Goal: Task Accomplishment & Management: Complete application form

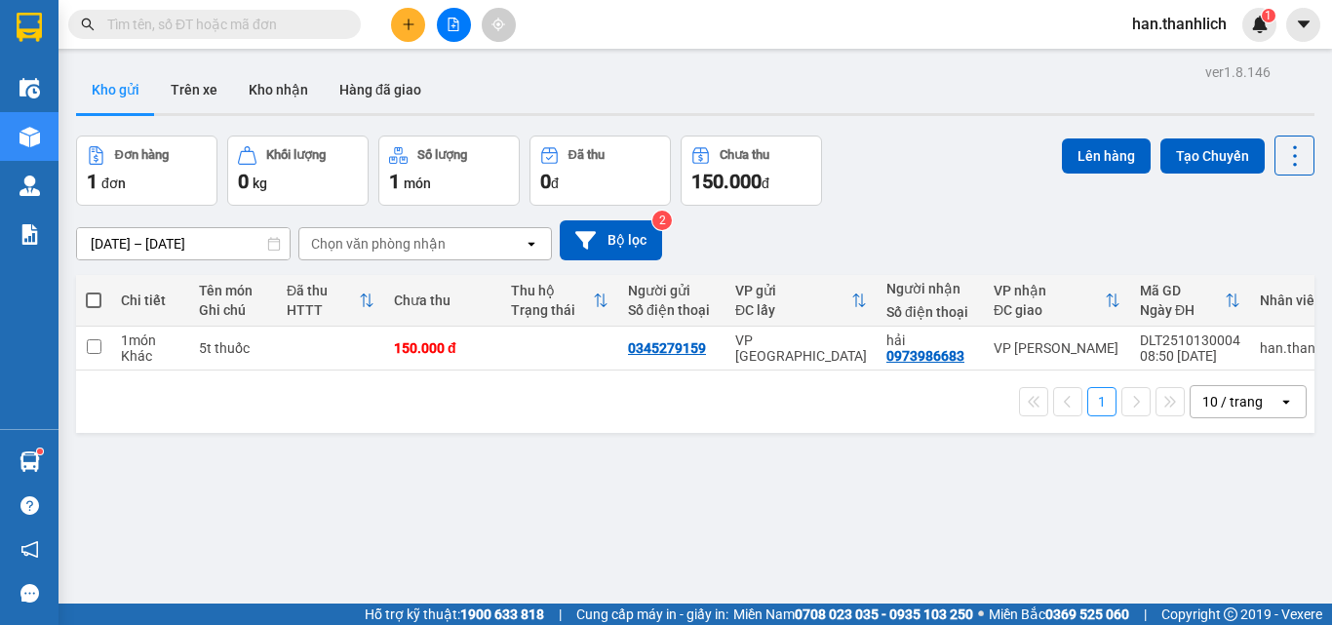
click at [411, 25] on icon "plus" at bounding box center [409, 25] width 14 height 14
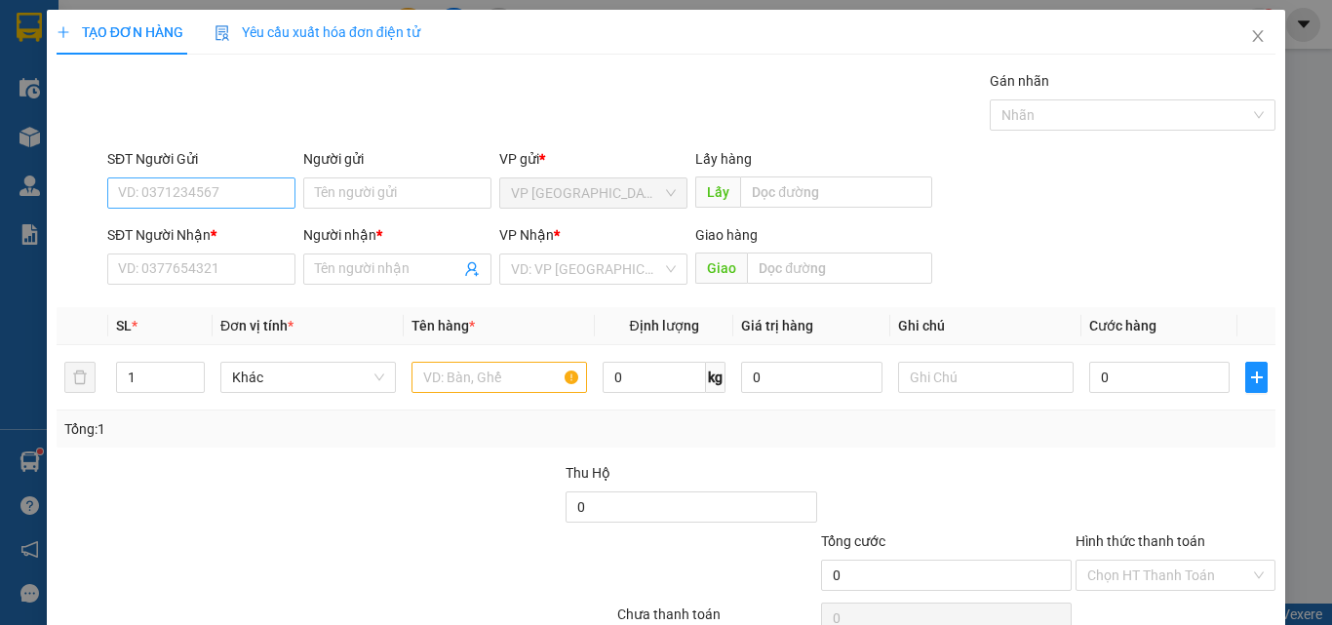
drag, startPoint x: 243, startPoint y: 212, endPoint x: 231, endPoint y: 181, distance: 32.4
click at [240, 207] on div "SĐT Người Gửi VD: 0371234567" at bounding box center [201, 182] width 188 height 68
click at [210, 187] on input "SĐT Người Gửi" at bounding box center [201, 192] width 188 height 31
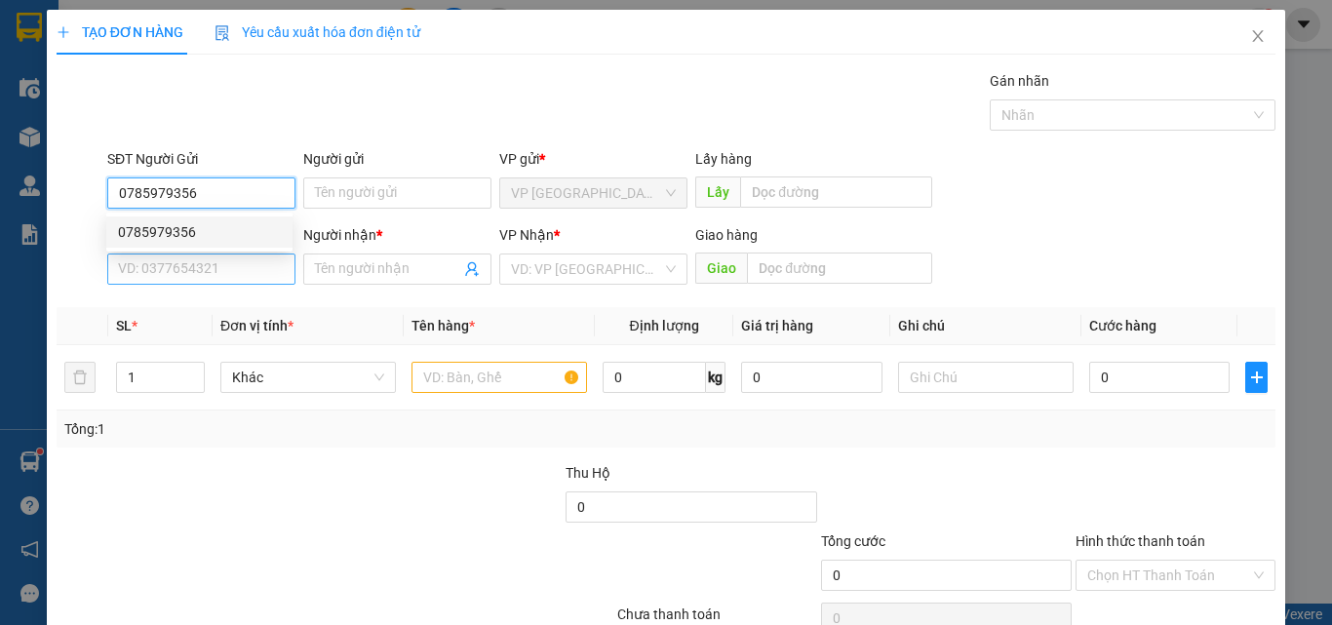
type input "0785979356"
click at [205, 261] on input "SĐT Người Nhận *" at bounding box center [201, 268] width 188 height 31
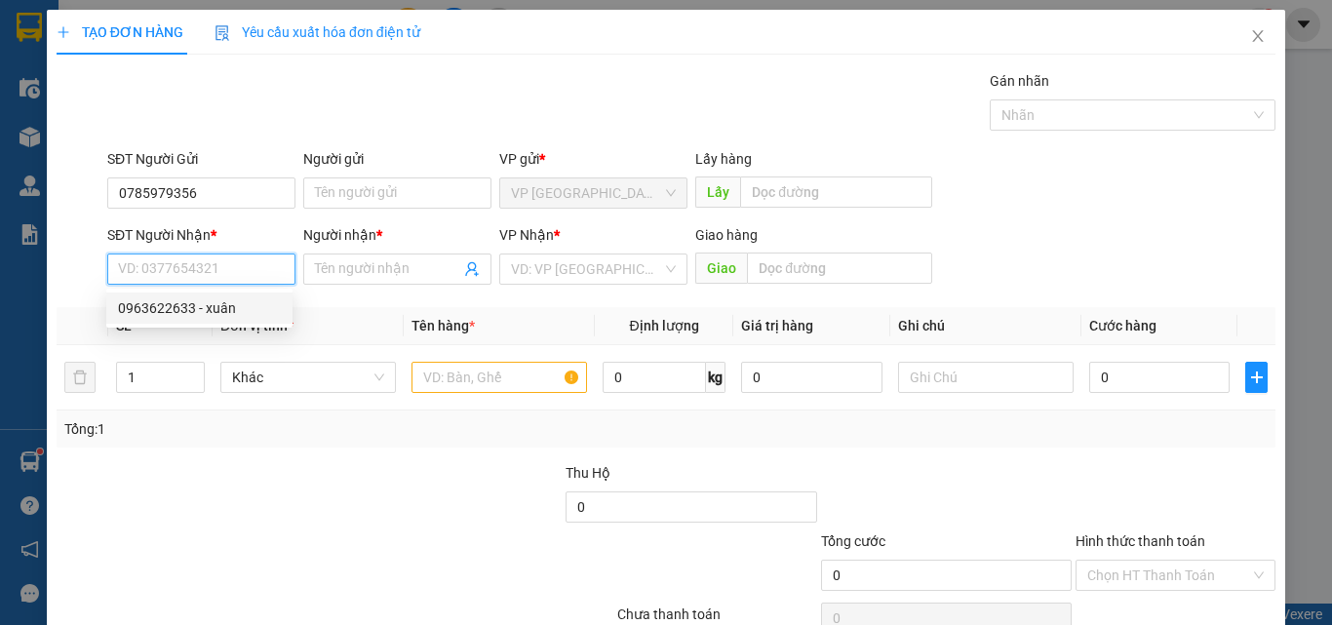
click at [183, 311] on div "0963622633 - xuân" at bounding box center [199, 307] width 163 height 21
type input "0963622633"
type input "xuân"
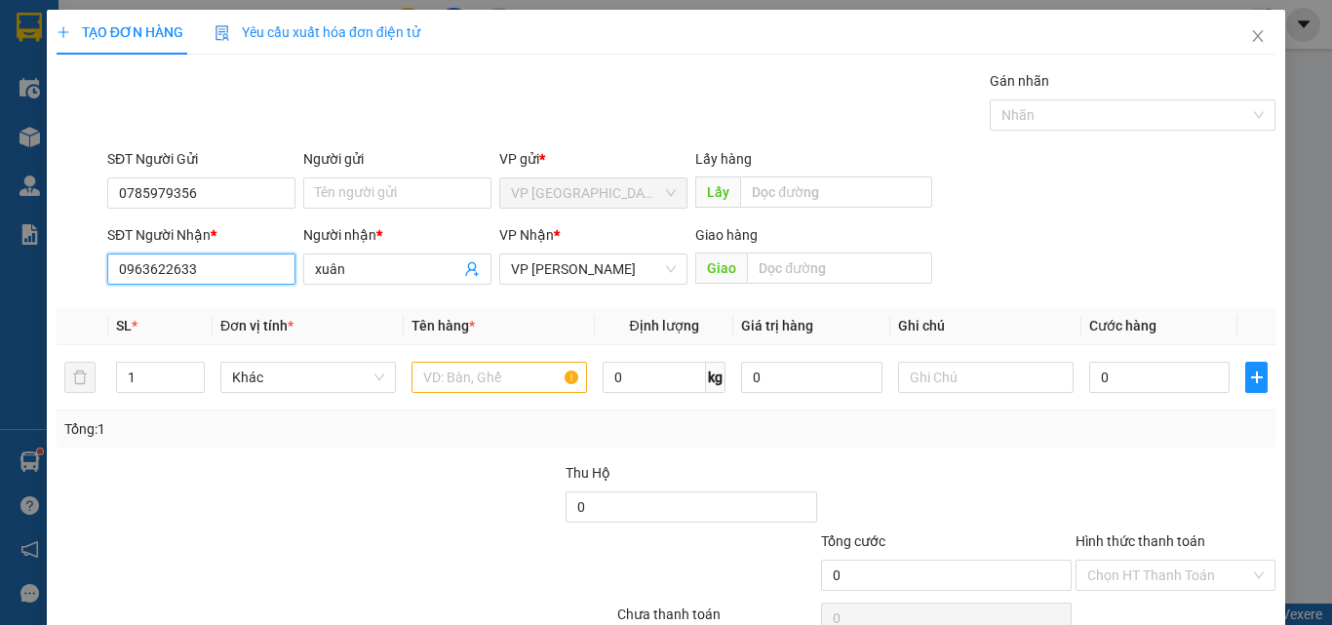
click at [149, 268] on input "0963622633" at bounding box center [201, 268] width 188 height 31
click at [171, 272] on input "0963622633" at bounding box center [201, 268] width 188 height 31
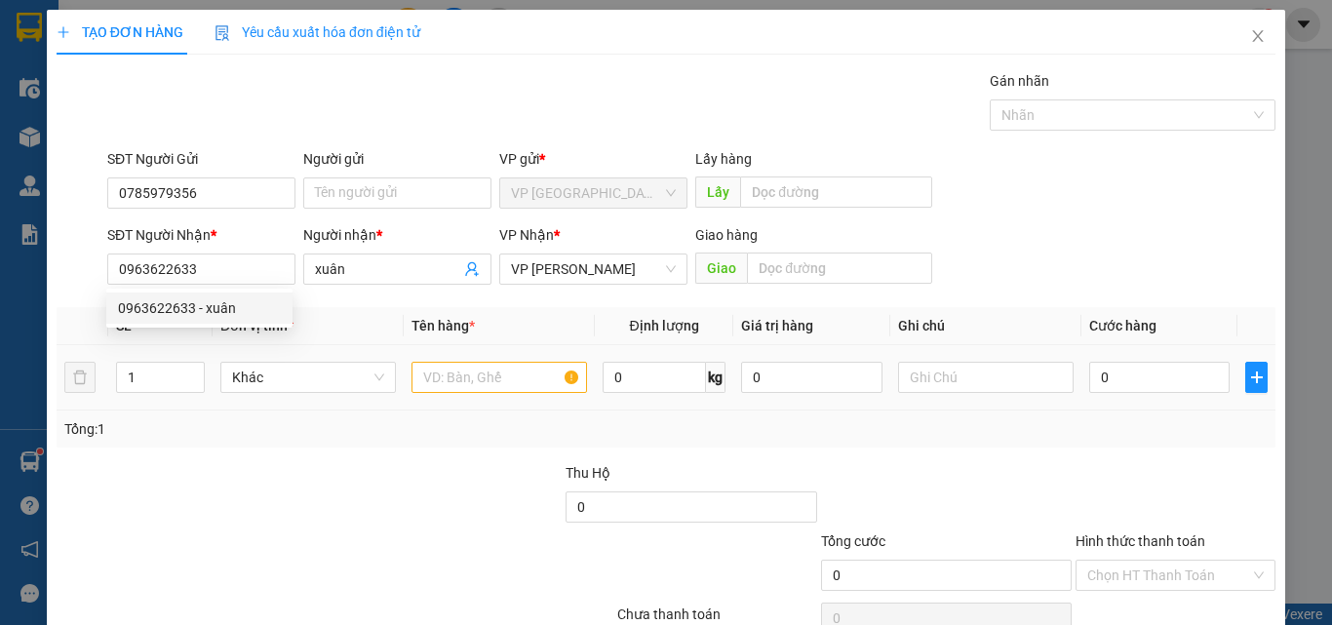
click at [525, 352] on td at bounding box center [499, 377] width 191 height 65
click at [511, 379] on input "text" at bounding box center [498, 377] width 175 height 31
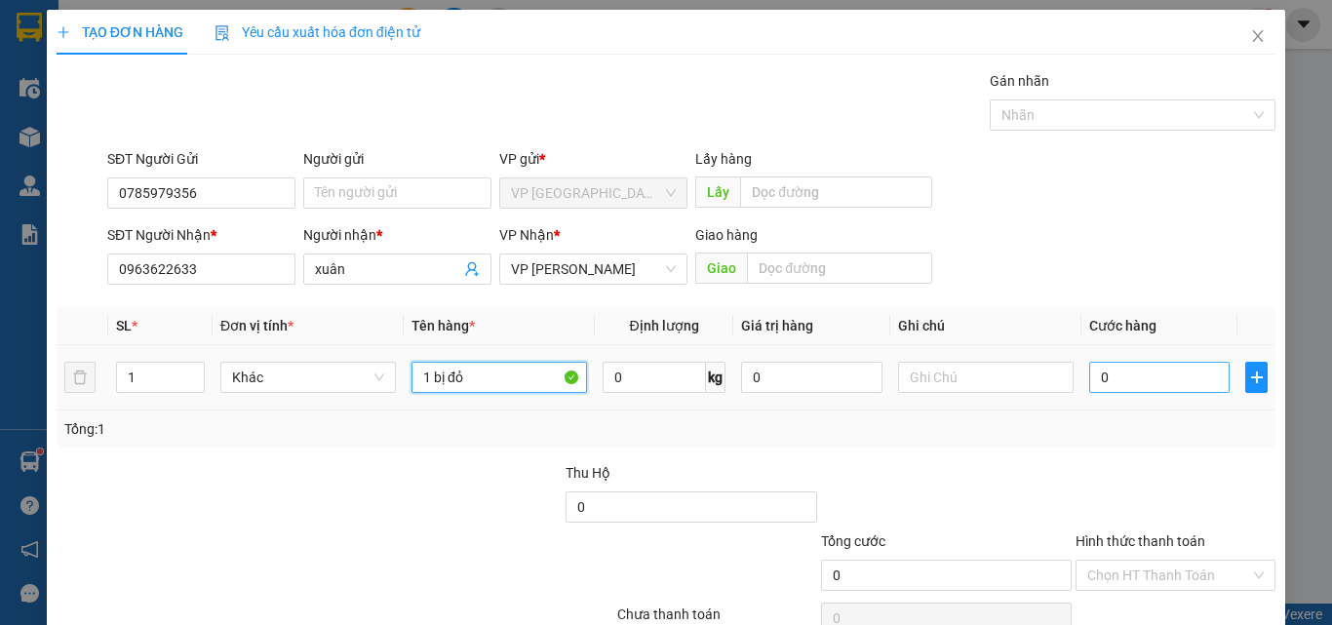
type input "1 bị đỏ"
click at [1200, 372] on input "0" at bounding box center [1159, 377] width 140 height 31
type input "3"
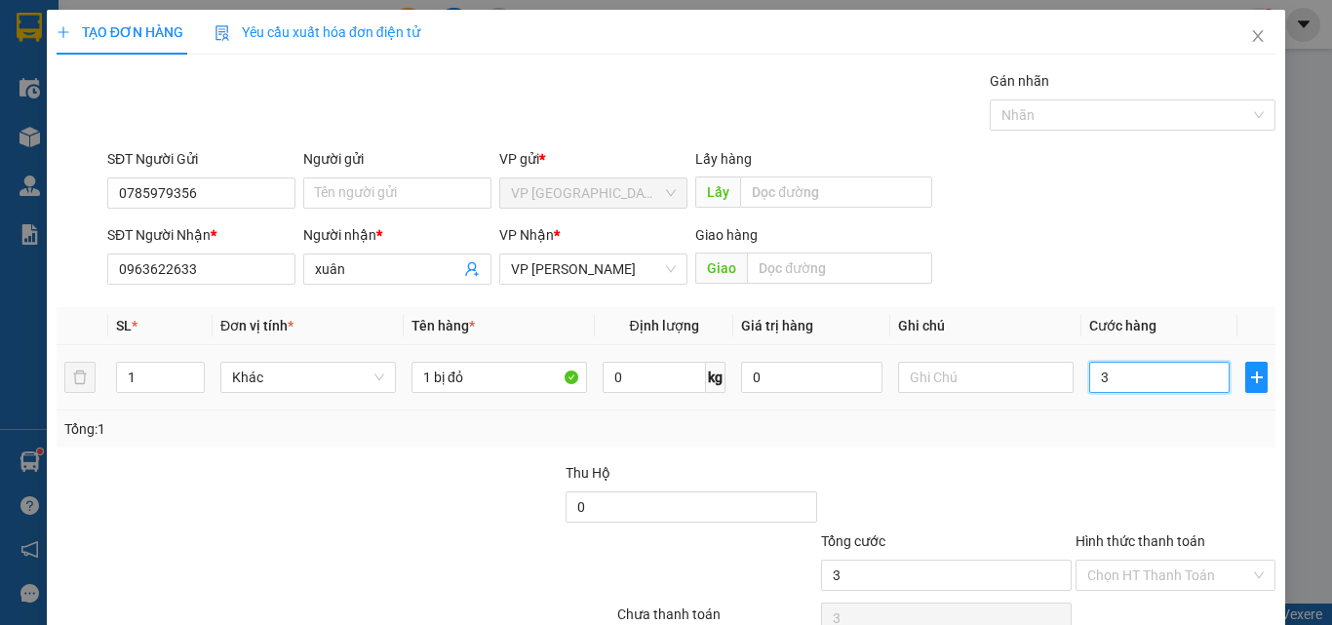
type input "30"
type input "300"
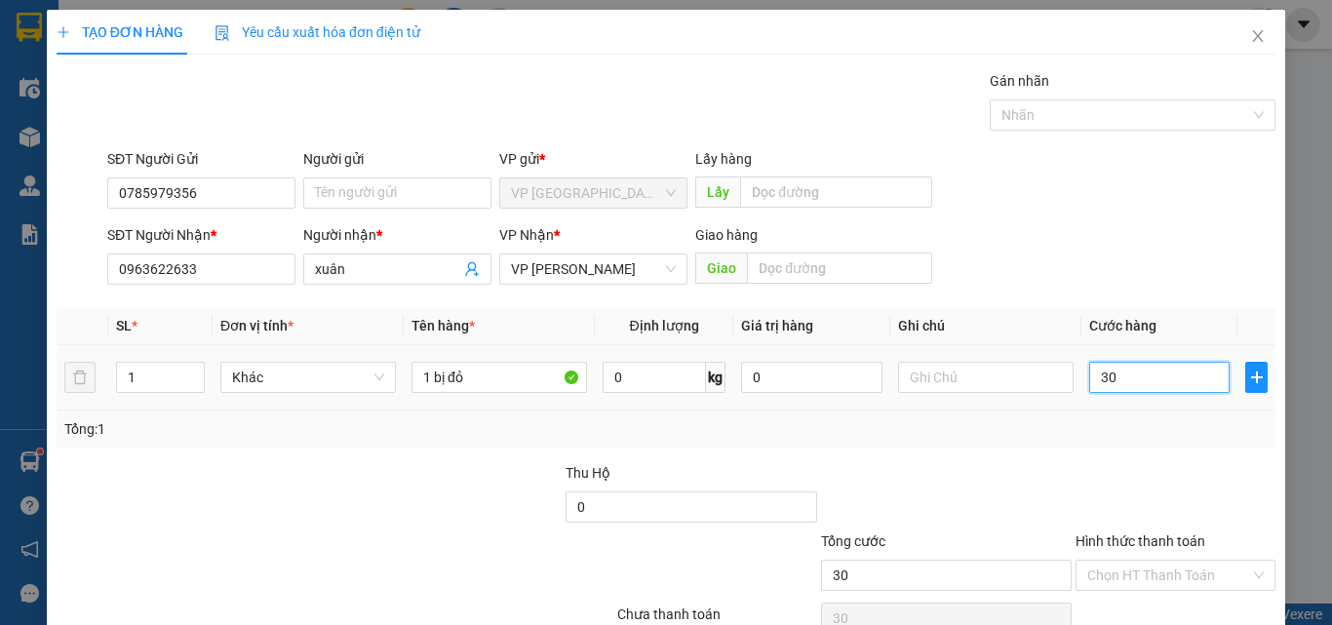
type input "300"
type input "3.000"
type input "30.000"
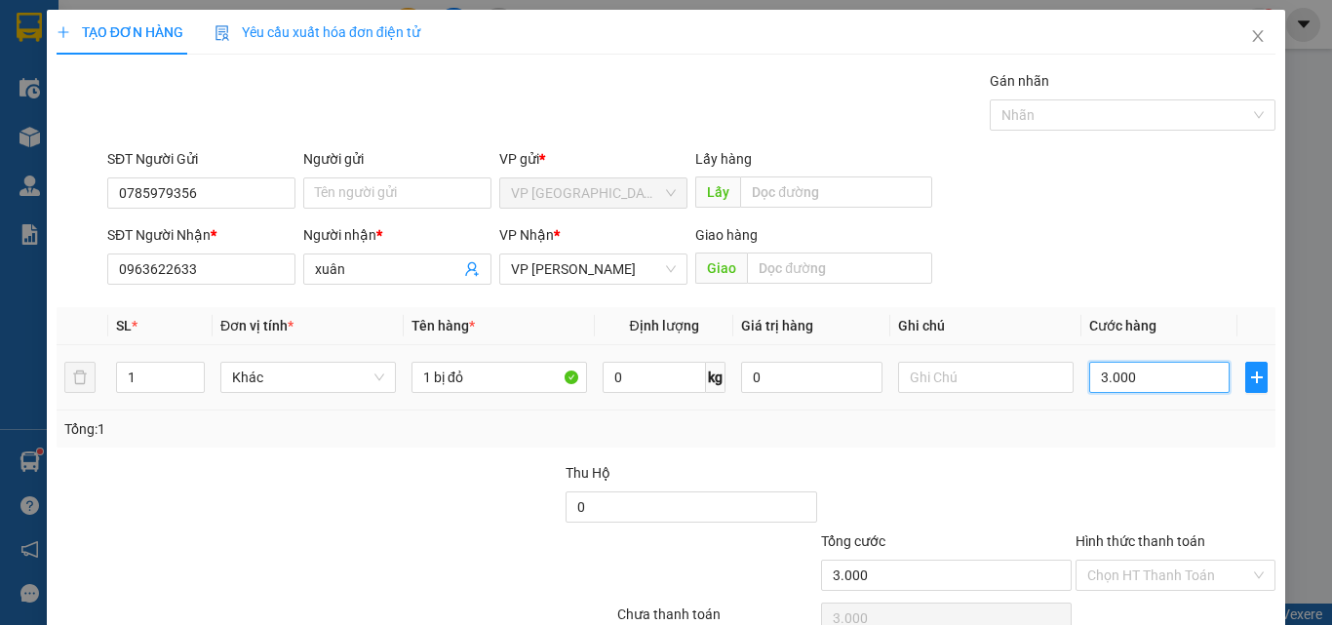
type input "30.000"
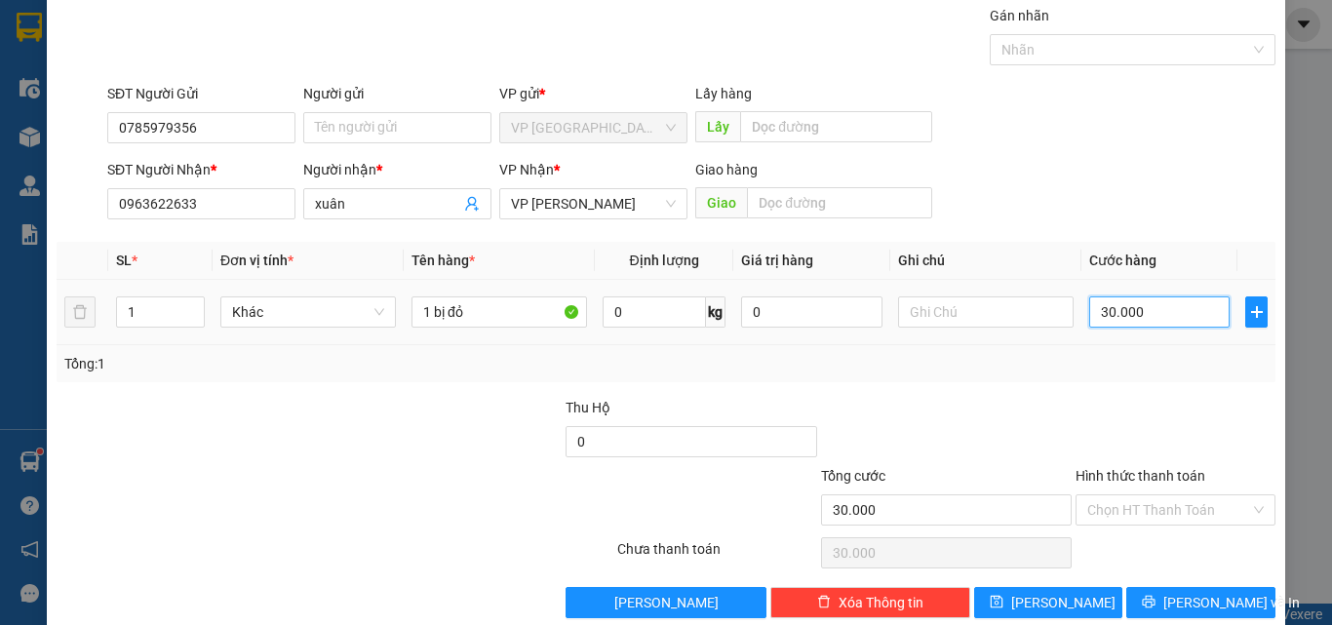
scroll to position [97, 0]
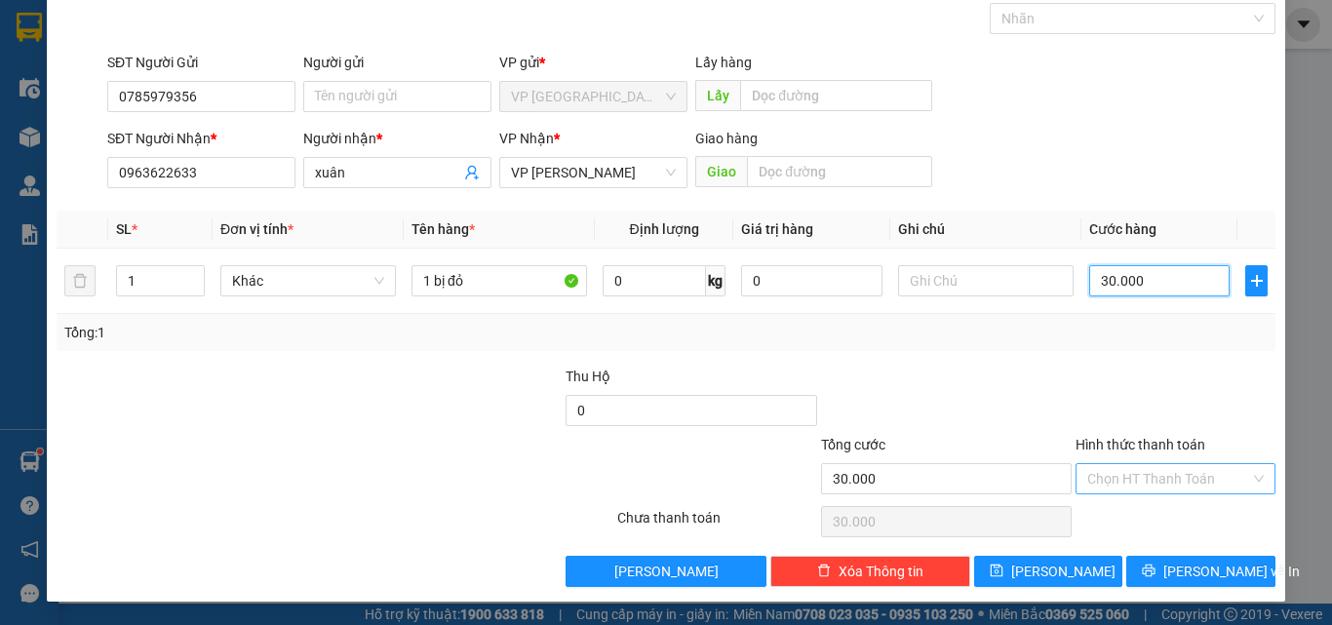
type input "30.000"
drag, startPoint x: 1165, startPoint y: 475, endPoint x: 1154, endPoint y: 515, distance: 41.4
click at [1164, 475] on input "Hình thức thanh toán" at bounding box center [1168, 478] width 163 height 29
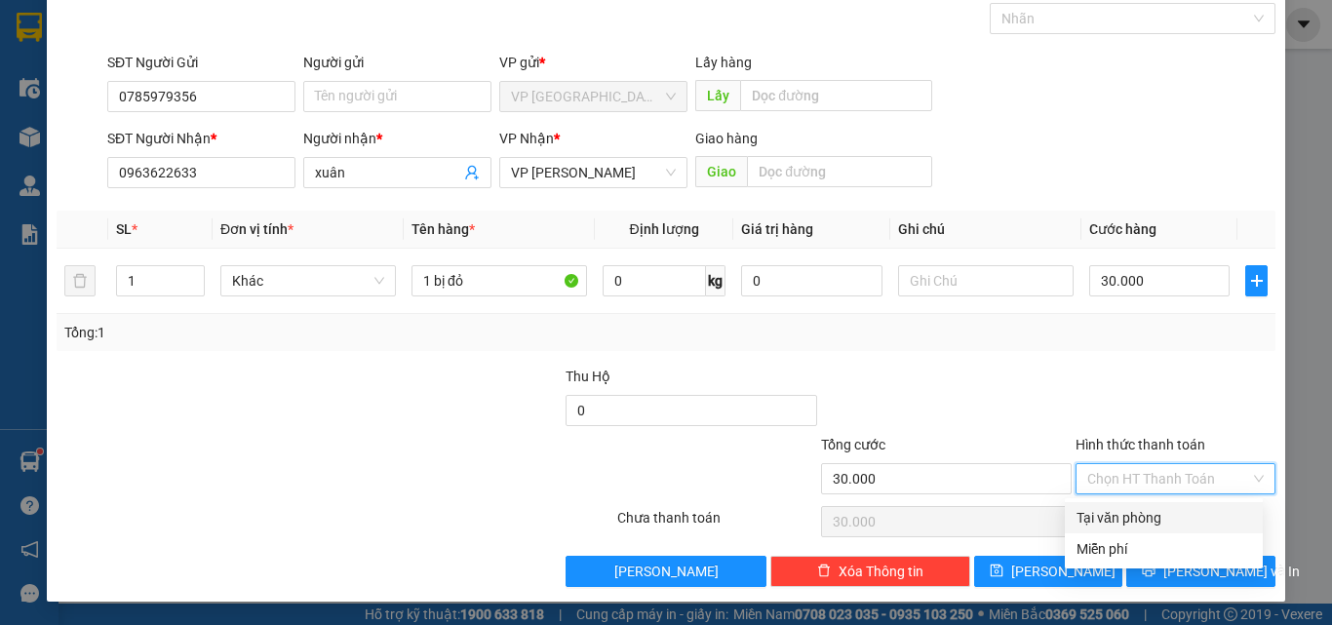
click at [1144, 522] on div "Tại văn phòng" at bounding box center [1163, 517] width 175 height 21
type input "0"
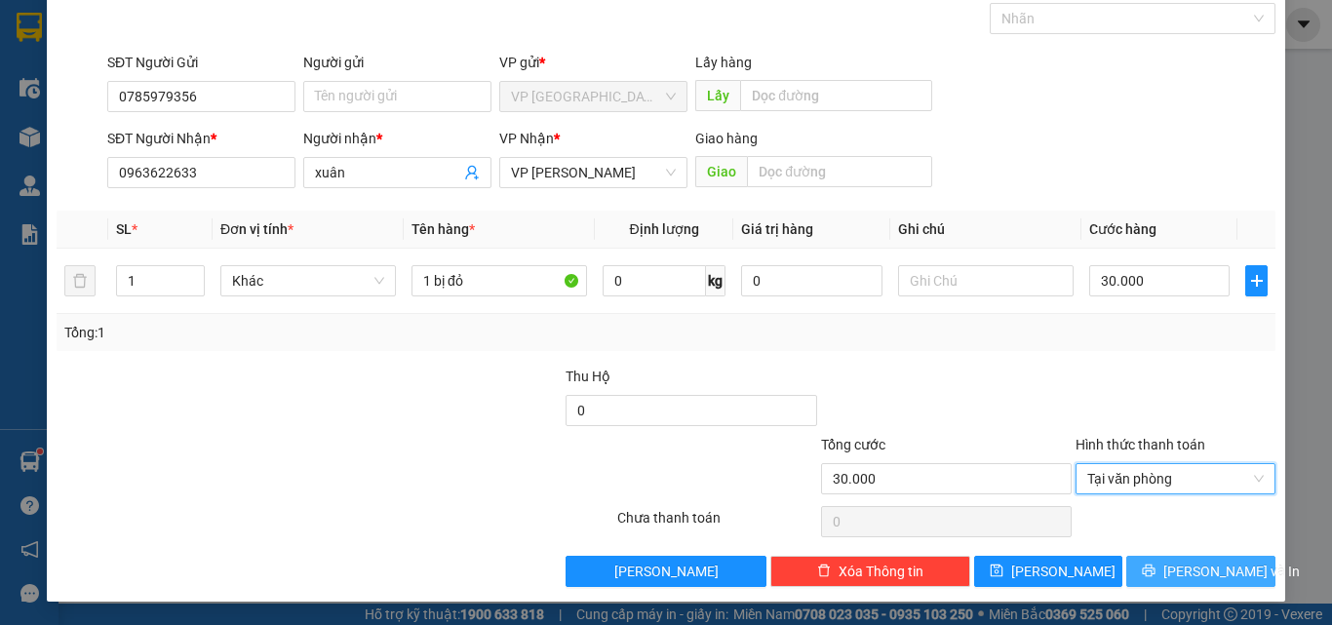
click at [1175, 567] on span "[PERSON_NAME] và In" at bounding box center [1231, 571] width 136 height 21
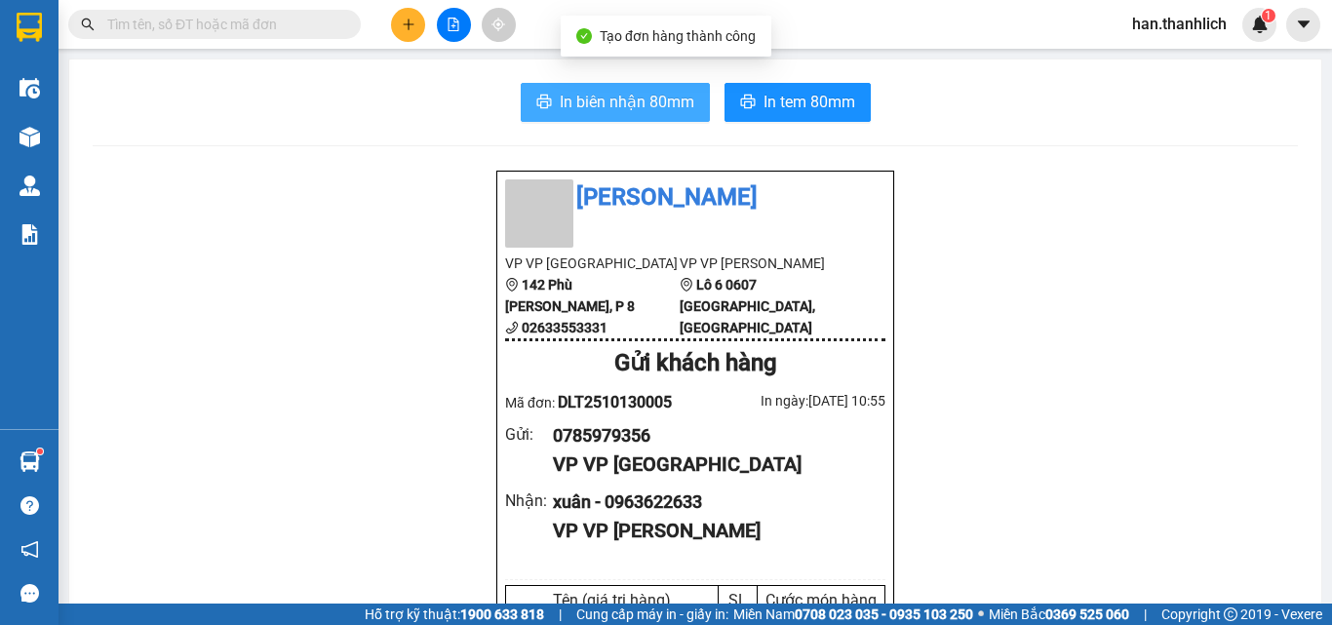
click at [666, 100] on span "In biên nhận 80mm" at bounding box center [627, 102] width 135 height 24
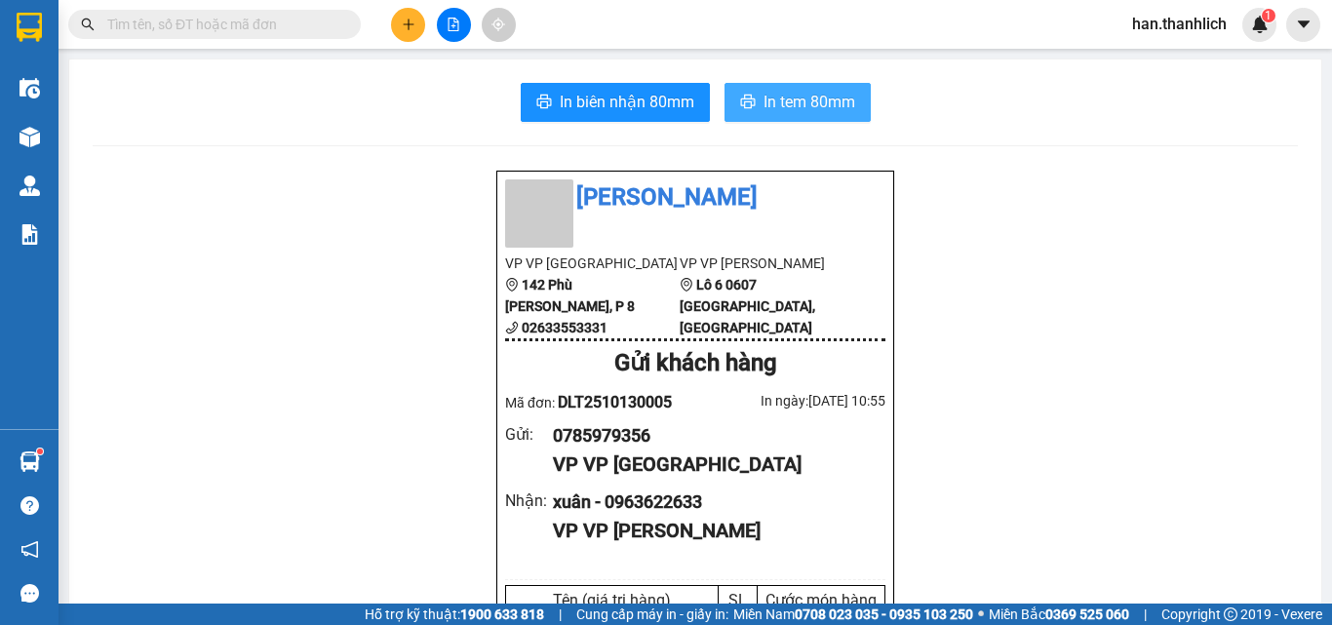
click at [782, 111] on span "In tem 80mm" at bounding box center [809, 102] width 92 height 24
drag, startPoint x: 296, startPoint y: 35, endPoint x: 291, endPoint y: 23, distance: 12.7
click at [295, 34] on span at bounding box center [214, 24] width 292 height 29
click at [283, 27] on input "text" at bounding box center [222, 24] width 230 height 21
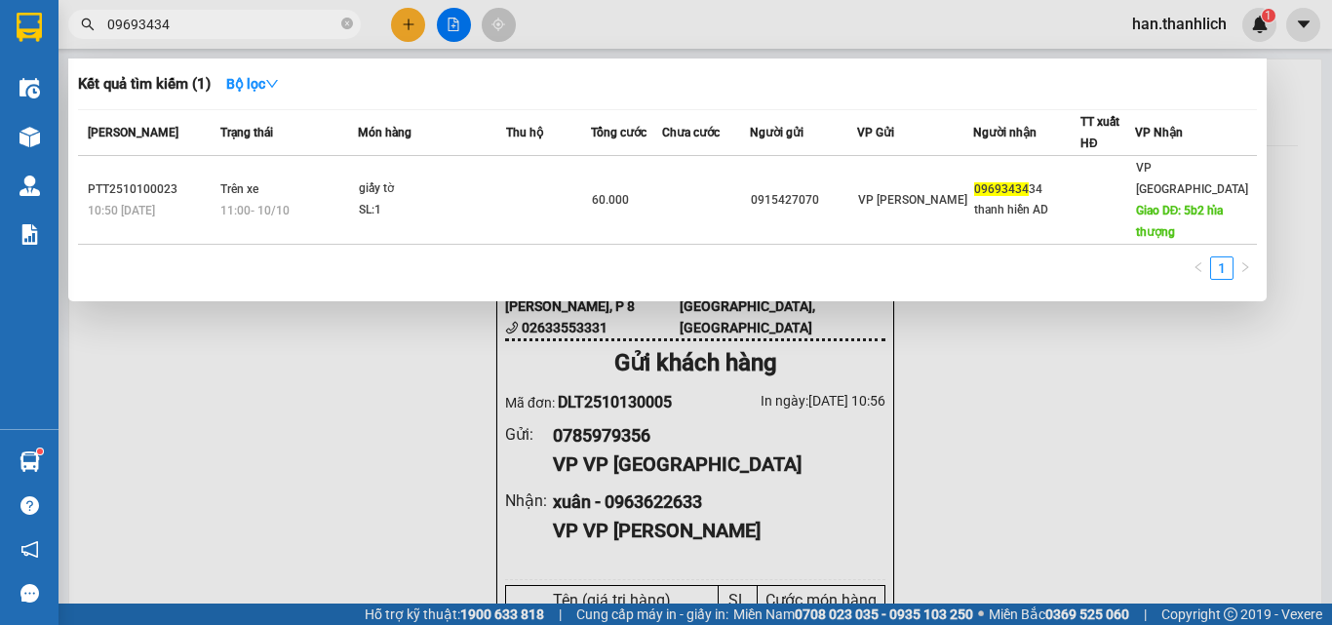
type input "09693434"
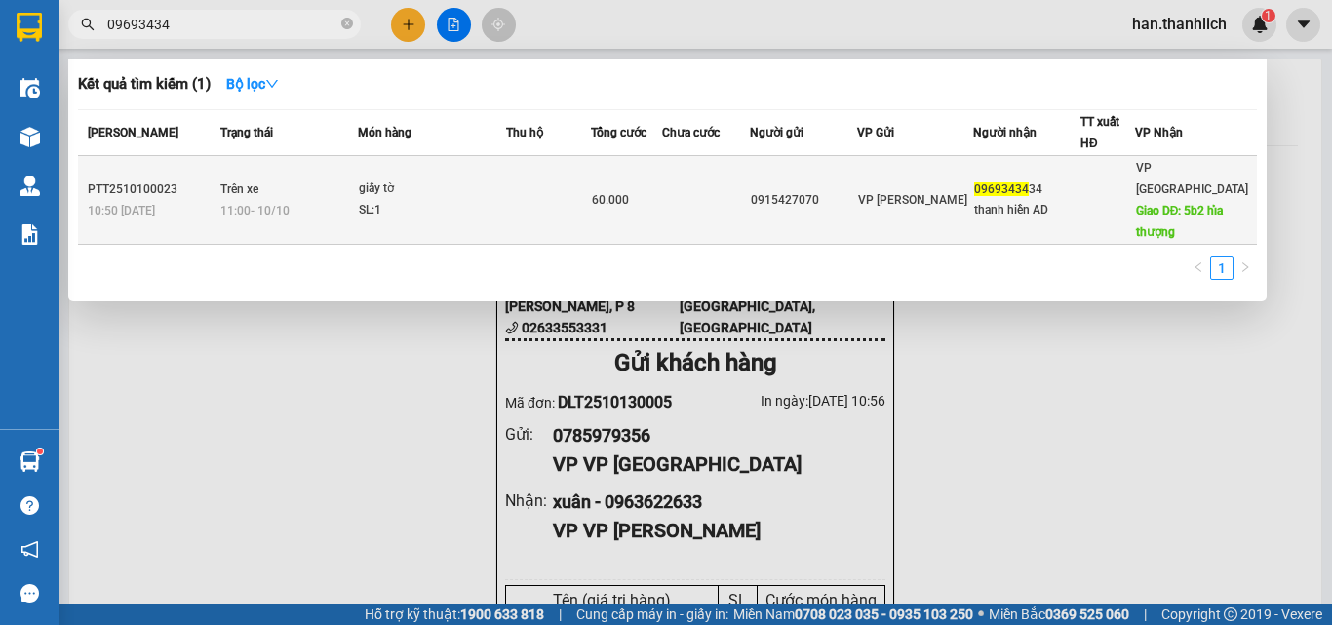
click at [1074, 182] on div "09693434 34" at bounding box center [1026, 189] width 105 height 20
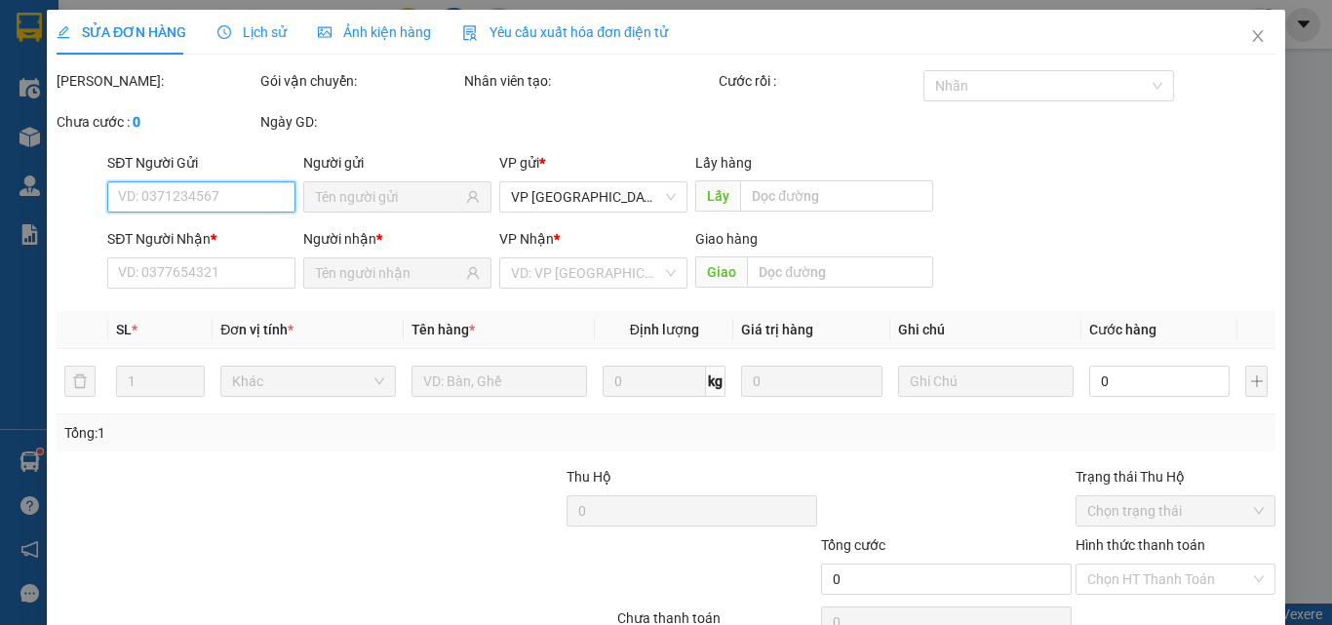
type input "0915427070"
type input "0969343434"
type input "thanh hiền AD"
type input "5b2 hỉa thượng"
type input "60.000"
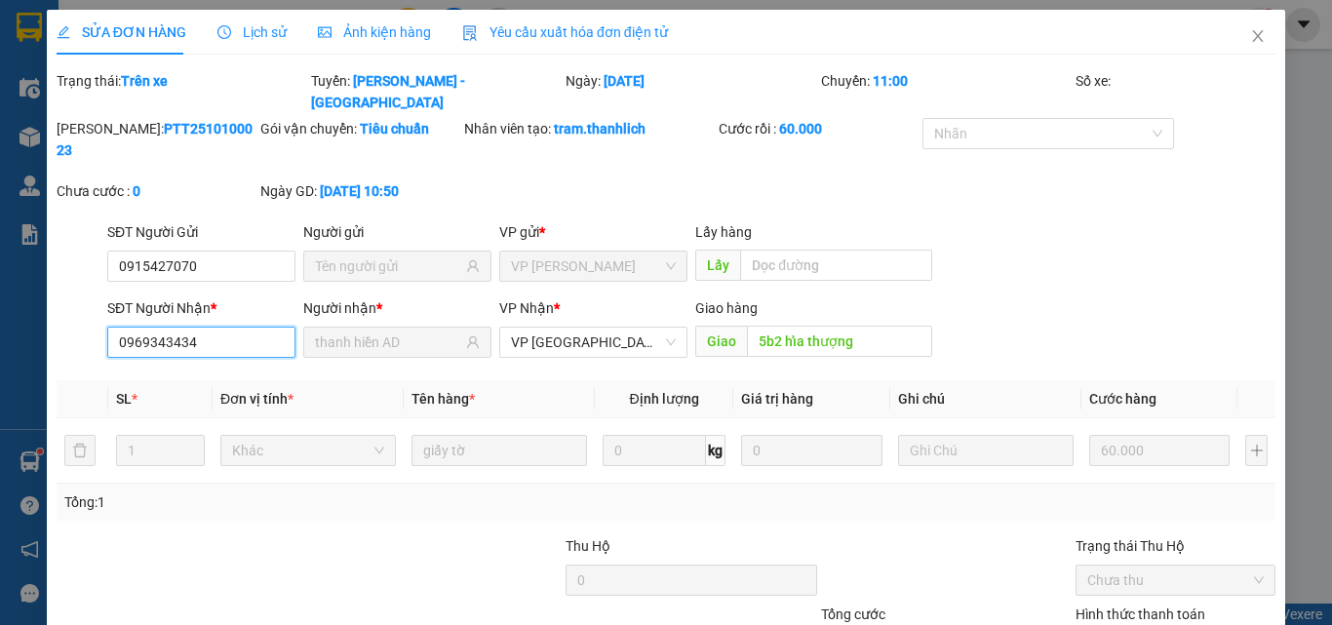
click at [209, 327] on input "0969343434" at bounding box center [201, 342] width 188 height 31
click at [208, 327] on input "0969343434" at bounding box center [201, 342] width 188 height 31
click at [248, 535] on div at bounding box center [182, 569] width 254 height 68
click at [1250, 30] on icon "close" at bounding box center [1258, 36] width 16 height 16
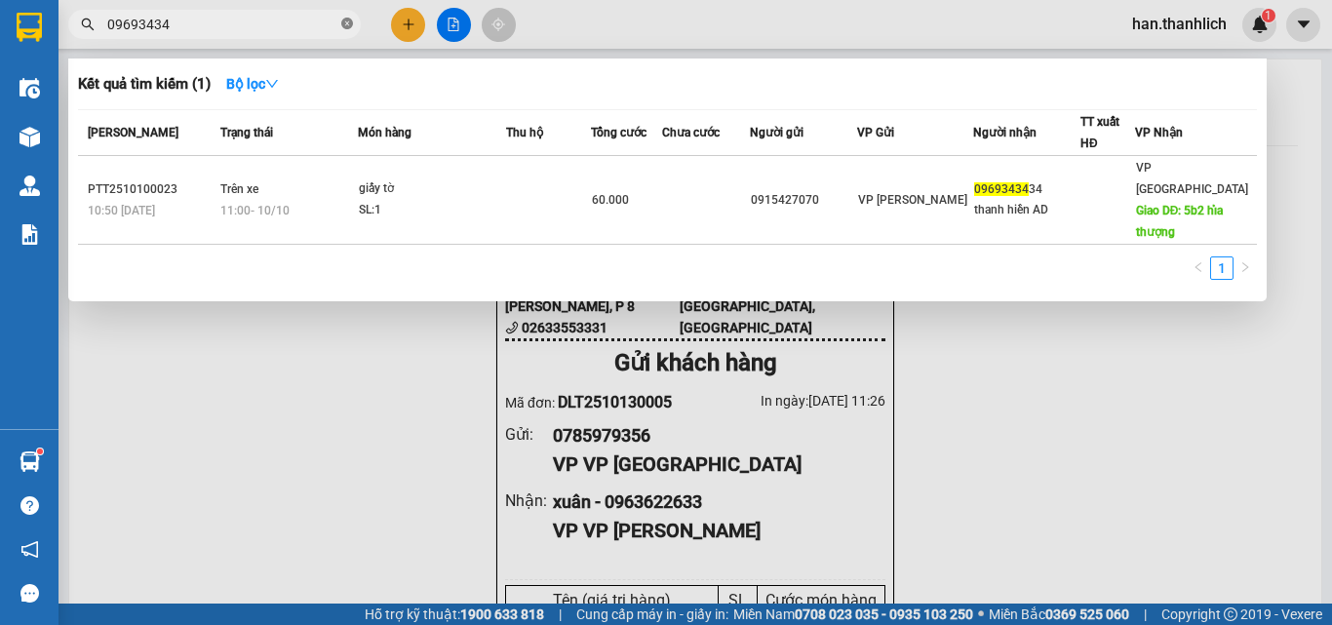
click at [347, 24] on icon "close-circle" at bounding box center [347, 24] width 12 height 12
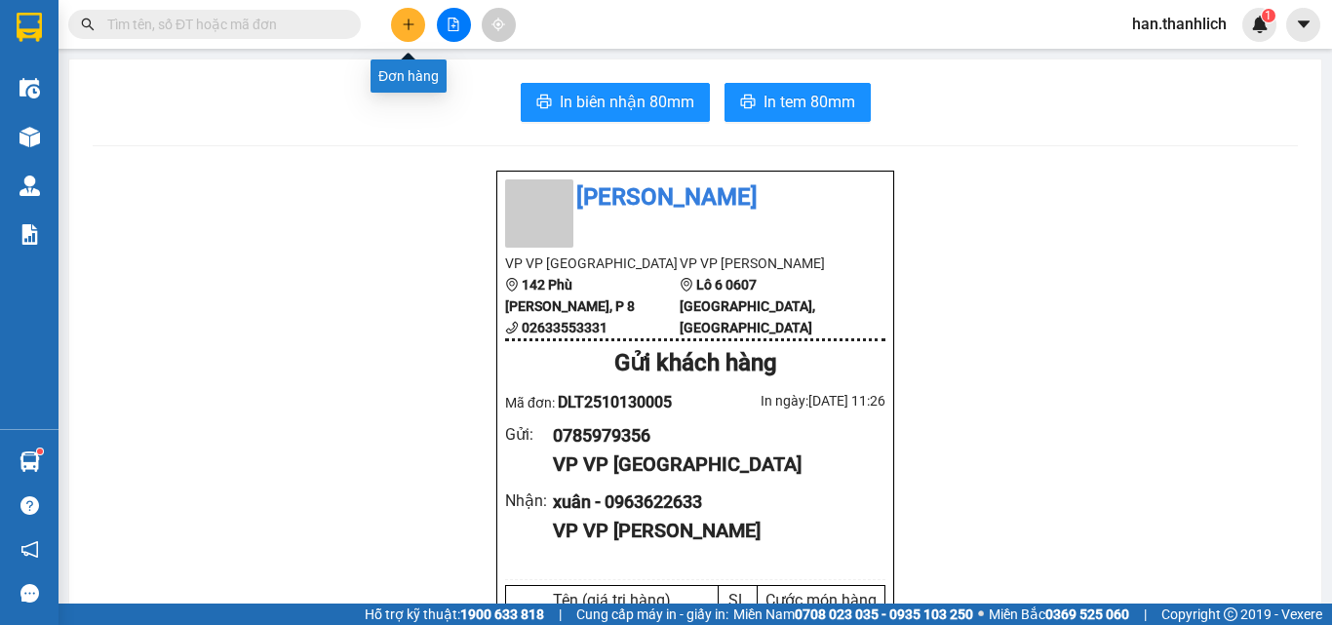
click at [402, 19] on icon "plus" at bounding box center [409, 25] width 14 height 14
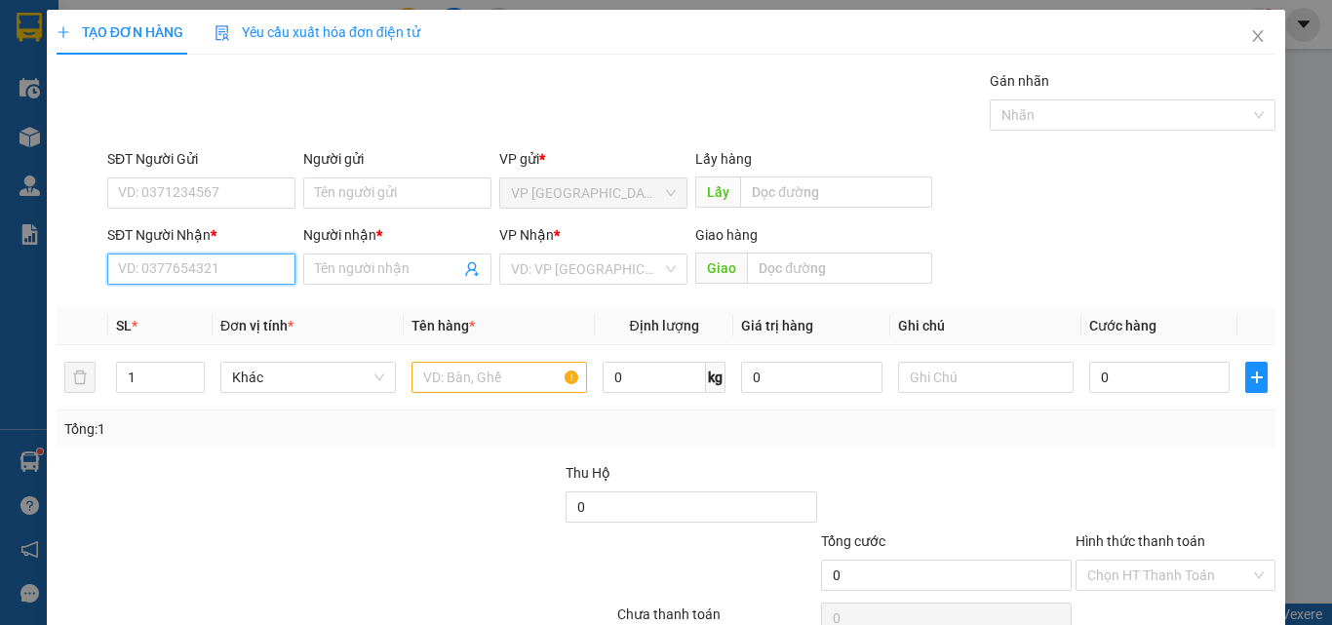
click at [207, 266] on input "SĐT Người Nhận *" at bounding box center [201, 268] width 188 height 31
click at [247, 311] on div "0919003455 - chị phước 10.10" at bounding box center [211, 307] width 186 height 21
type input "0919003455"
type input "chị phước 10.10"
type input "0919003455"
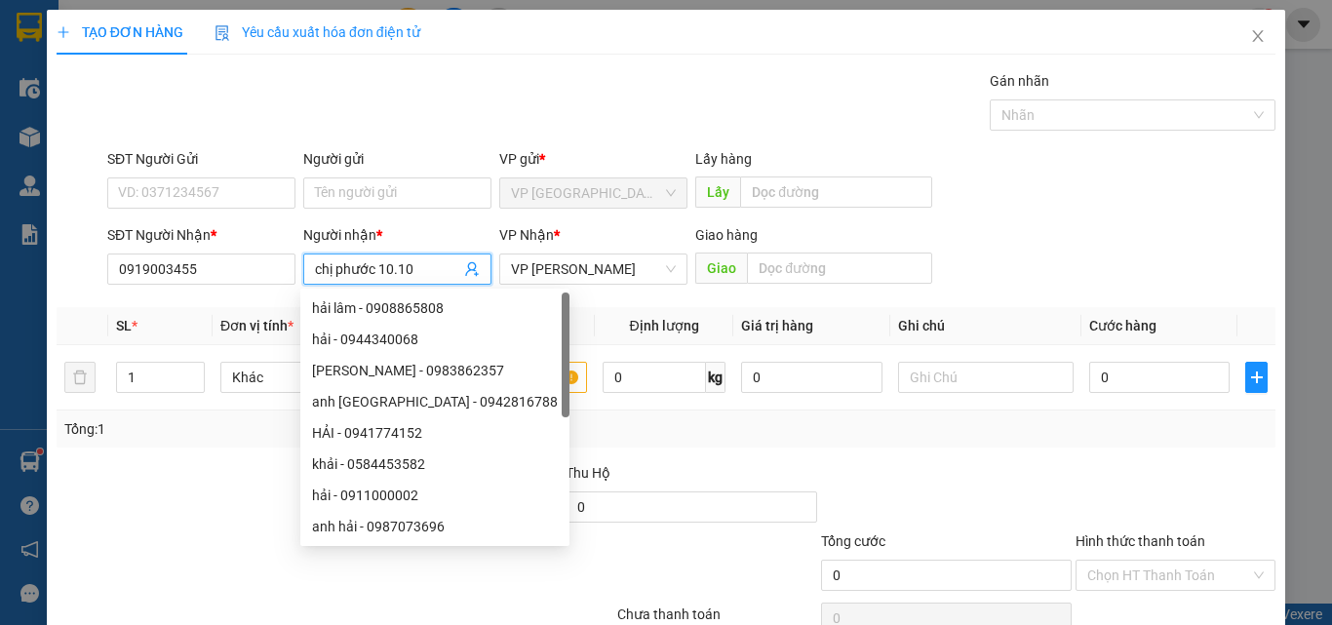
drag, startPoint x: 410, startPoint y: 270, endPoint x: 376, endPoint y: 279, distance: 35.2
click at [376, 279] on input "chị phước 10.10" at bounding box center [387, 268] width 145 height 21
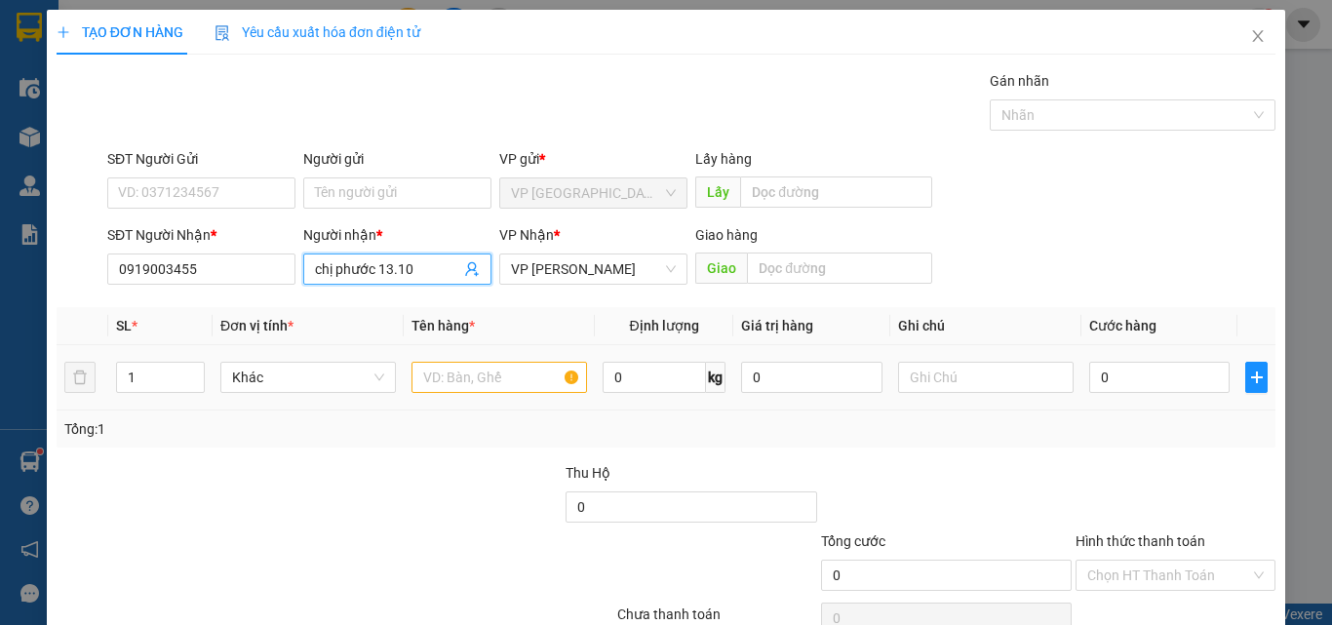
type input "chị phước 13.10"
click at [498, 383] on input "text" at bounding box center [498, 377] width 175 height 31
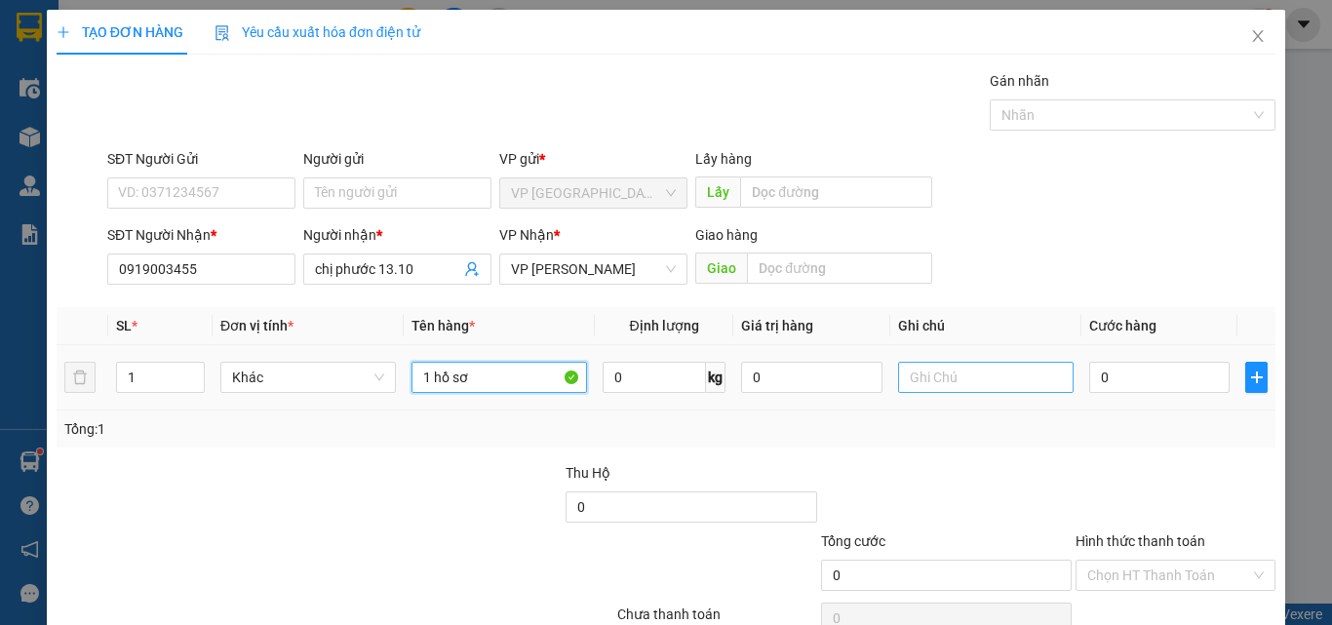
type input "1 hồ sơ"
click at [959, 365] on input "text" at bounding box center [985, 377] width 175 height 31
type input "c"
type input "cước sau"
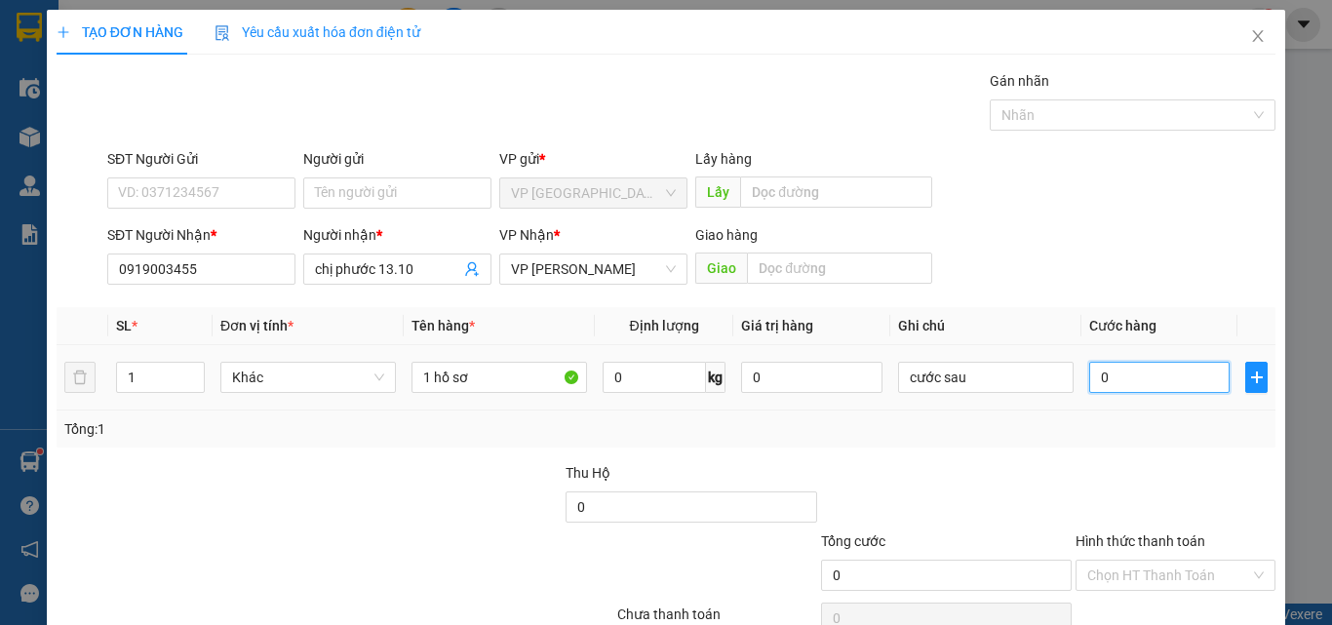
click at [1167, 368] on input "0" at bounding box center [1159, 377] width 140 height 31
type input "4"
type input "40"
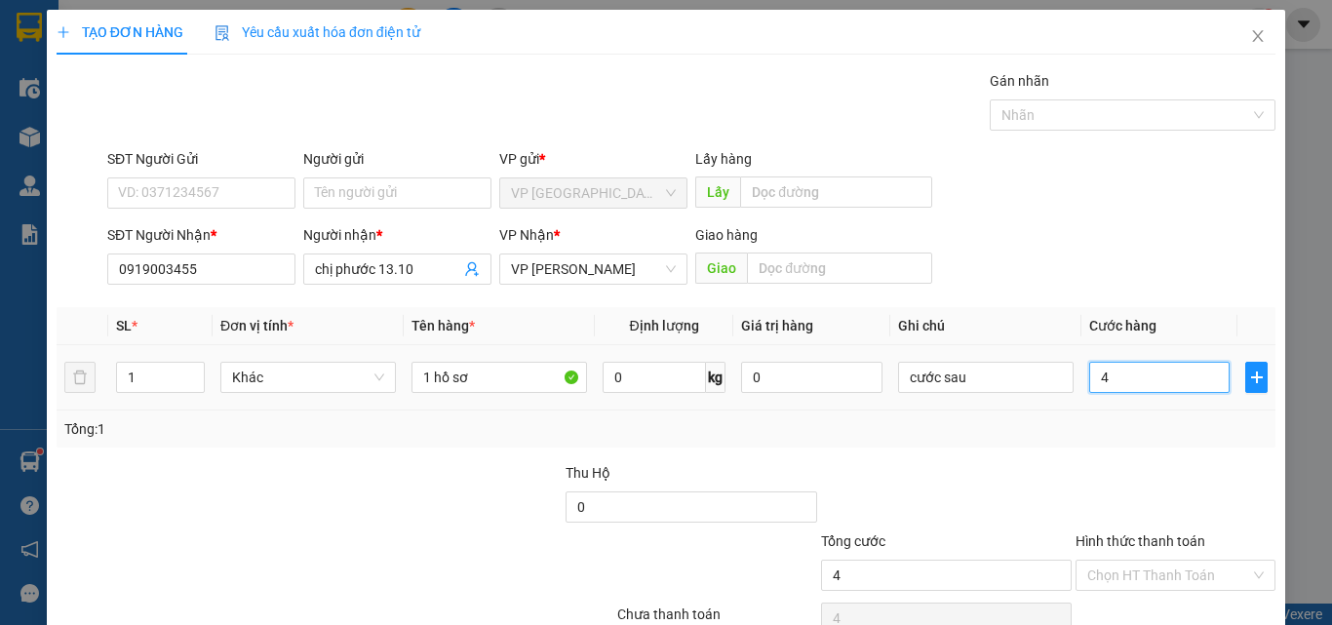
type input "40"
type input "400"
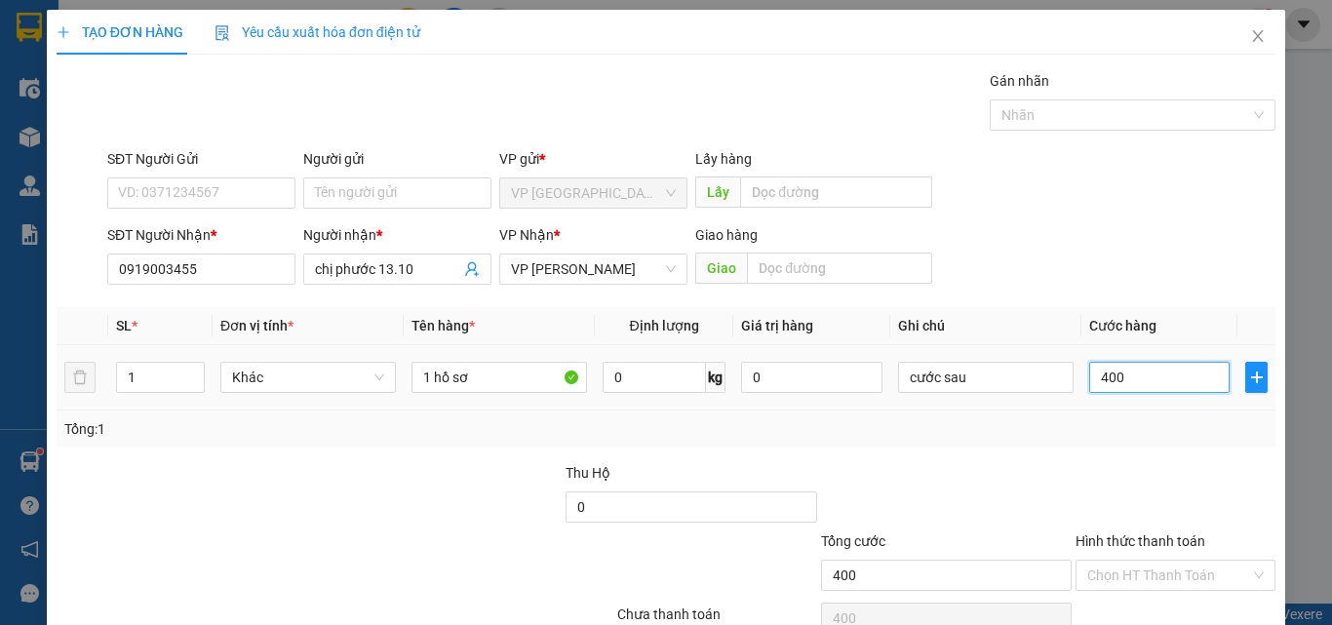
type input "4.000"
type input "40.000"
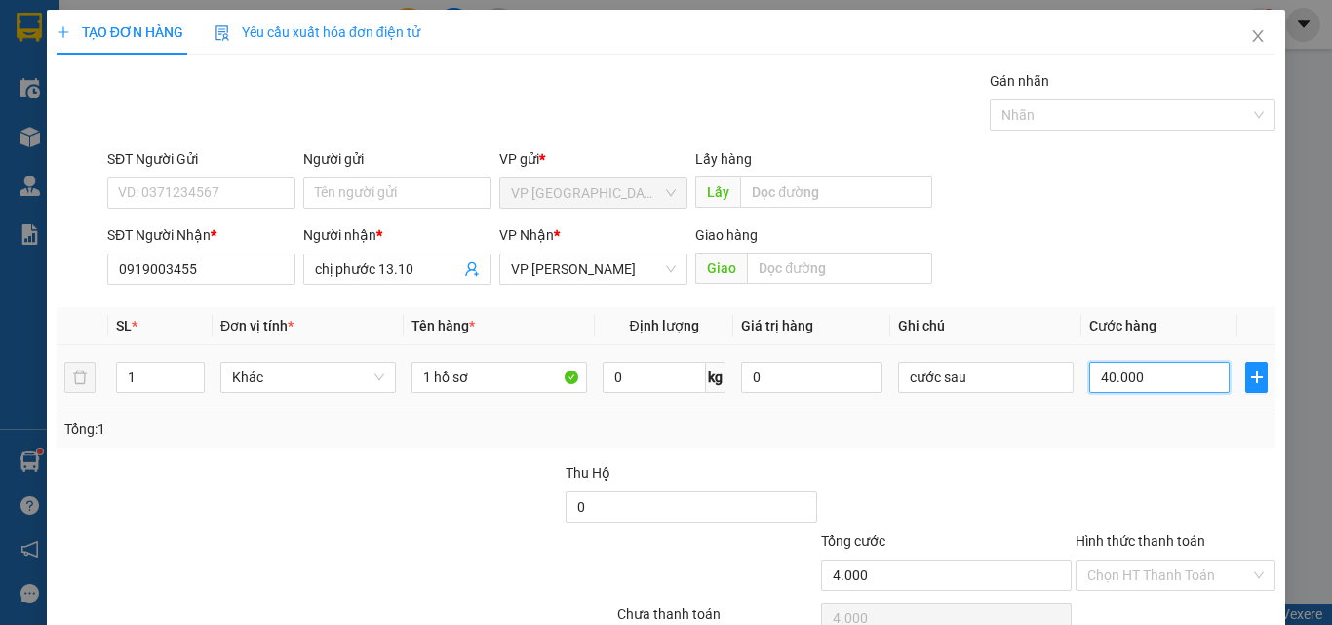
type input "40.000"
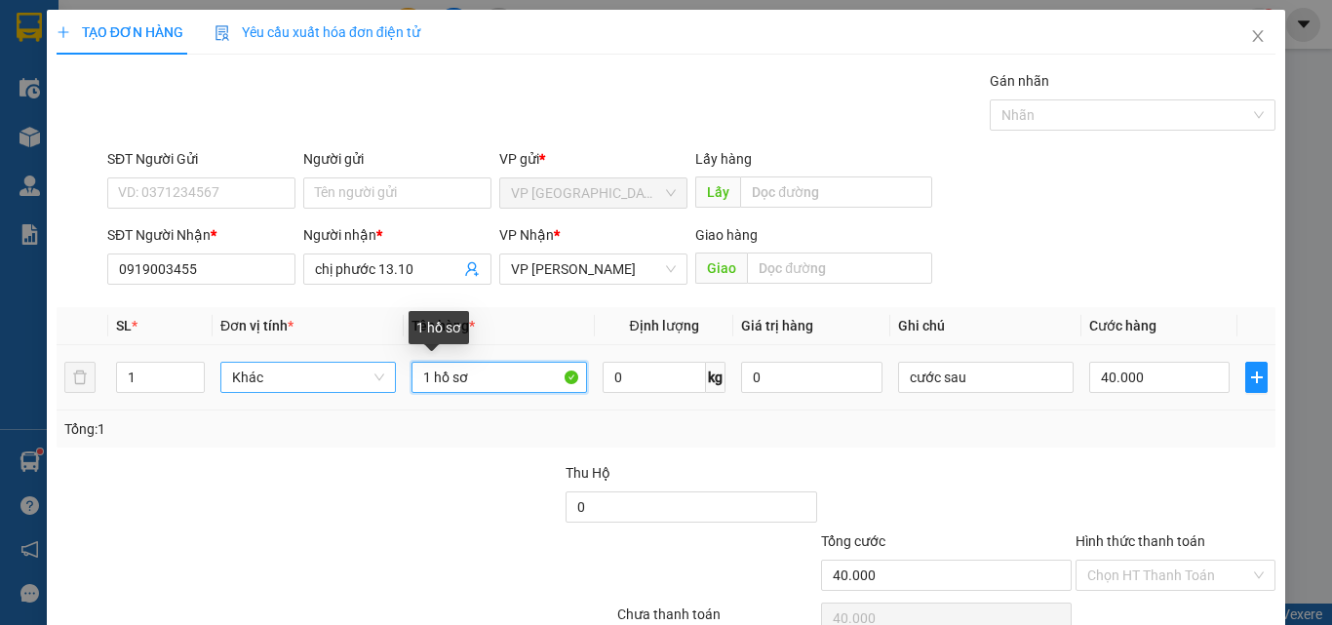
drag, startPoint x: 482, startPoint y: 376, endPoint x: 337, endPoint y: 376, distance: 144.3
click at [366, 376] on tr "1 Khác 1 hồ sơ 0 kg 0 cước sau 40.000" at bounding box center [666, 377] width 1219 height 65
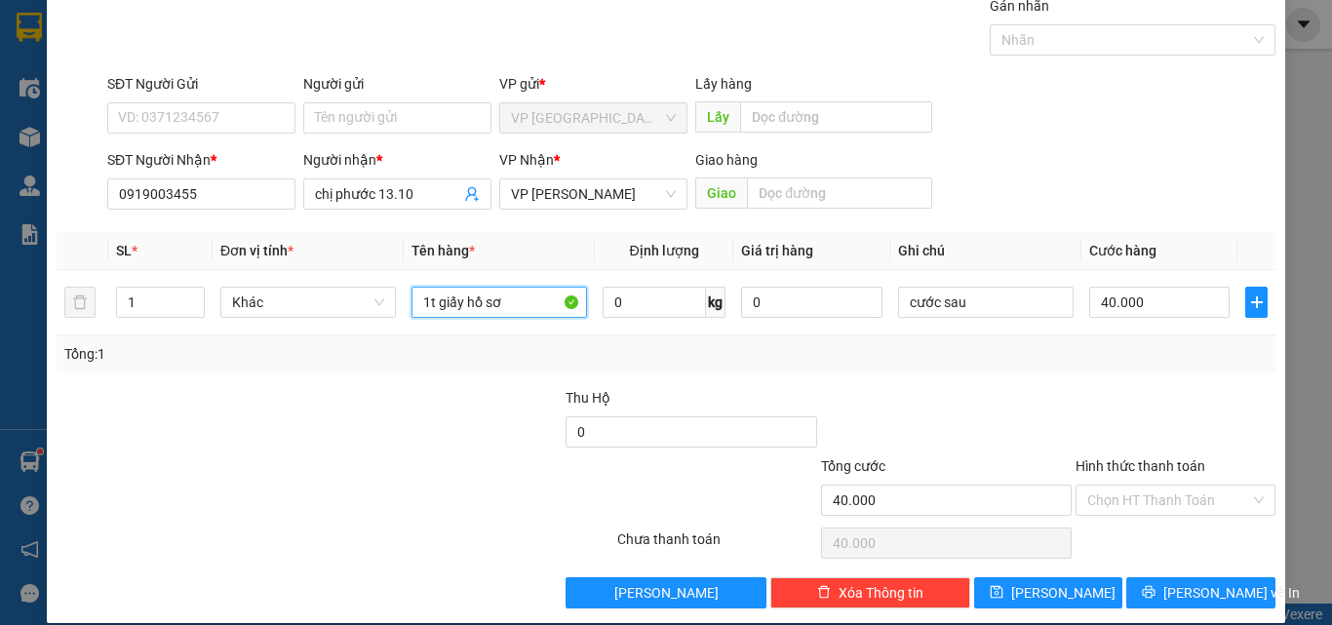
scroll to position [97, 0]
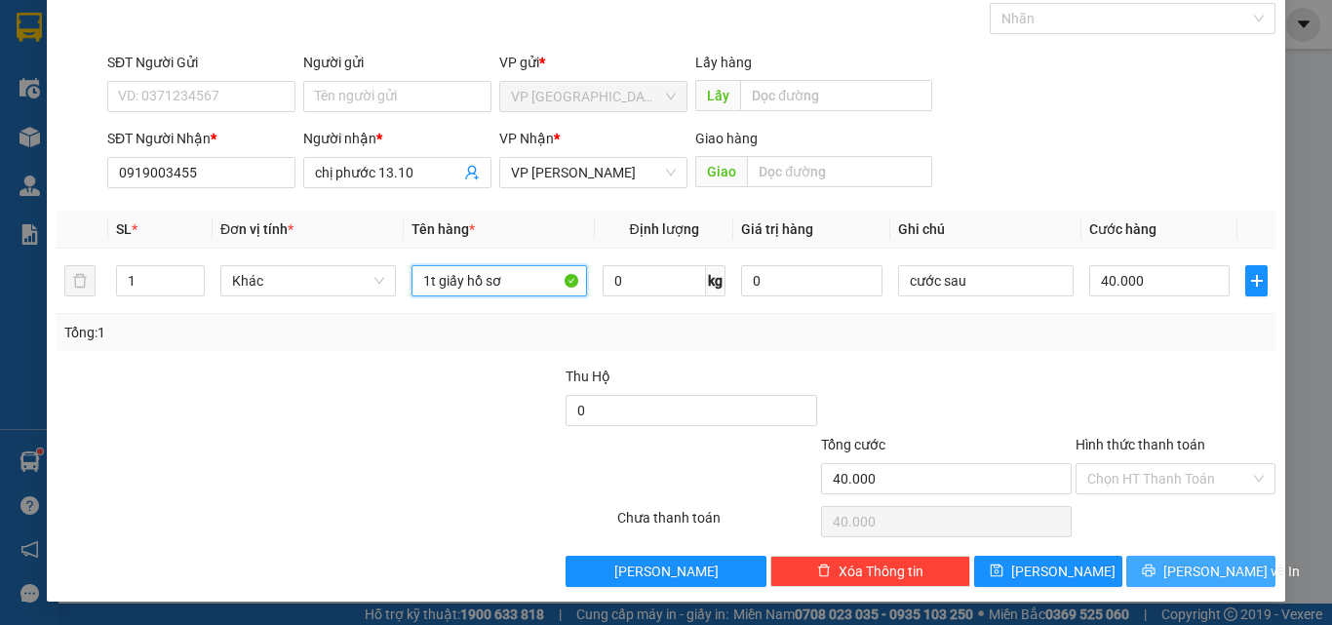
type input "1t giấy hồ sơ"
drag, startPoint x: 1245, startPoint y: 563, endPoint x: 1230, endPoint y: 545, distance: 23.6
click at [1243, 564] on button "[PERSON_NAME] và In" at bounding box center [1200, 571] width 149 height 31
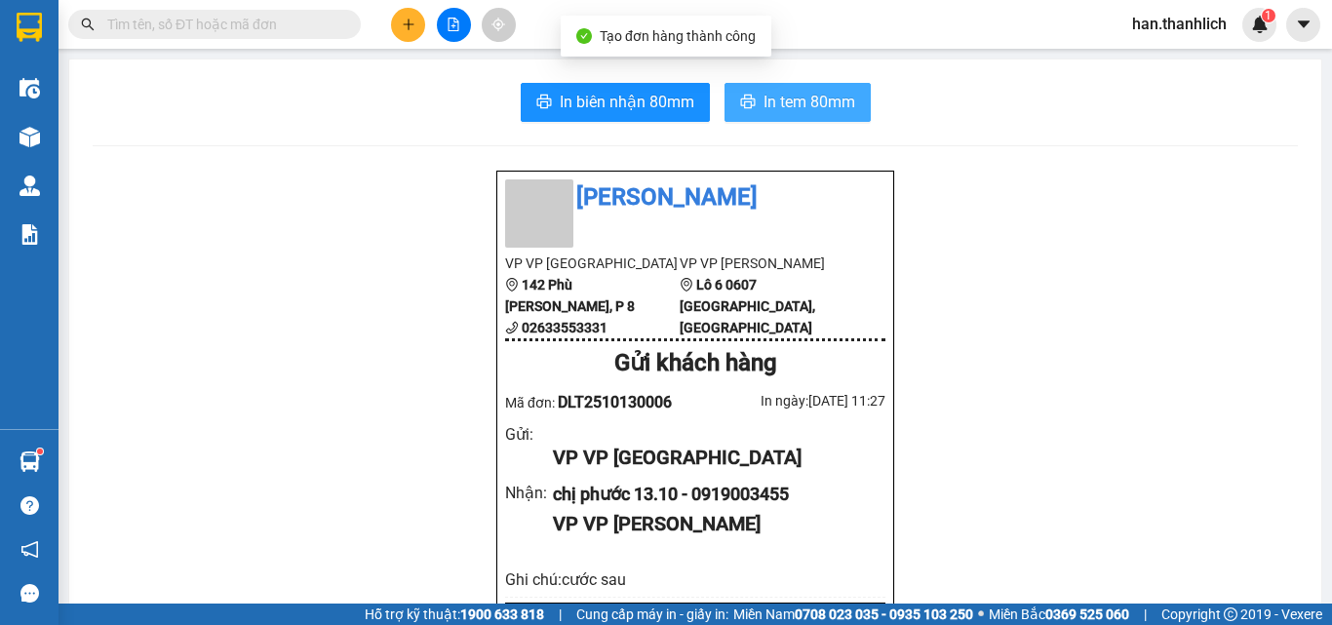
click at [832, 95] on span "In tem 80mm" at bounding box center [809, 102] width 92 height 24
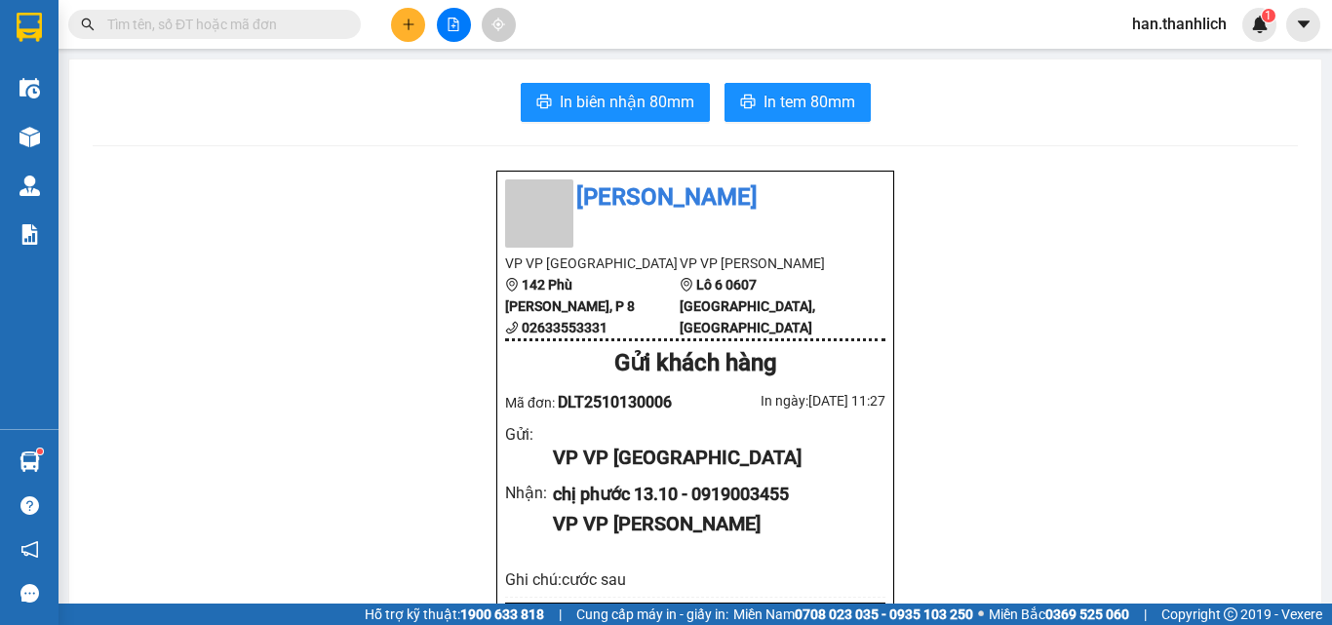
scroll to position [128, 0]
